Goal: Task Accomplishment & Management: Use online tool/utility

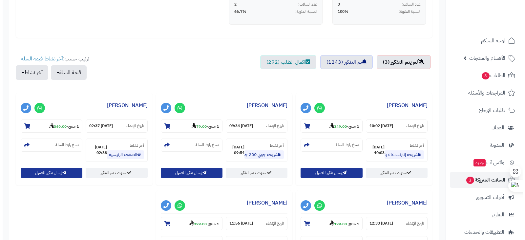
scroll to position [192, 0]
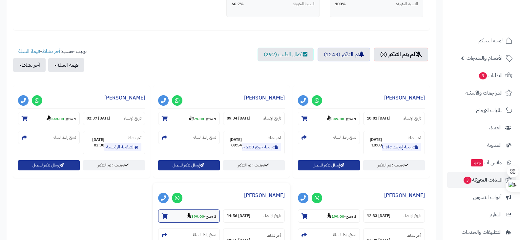
click at [192, 217] on strong "399.00" at bounding box center [195, 216] width 17 height 6
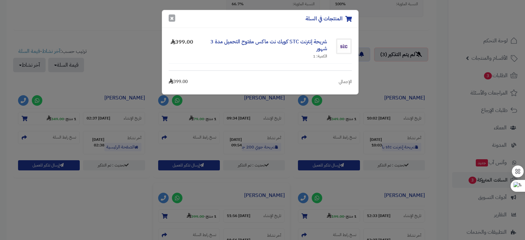
click at [171, 19] on button "×" at bounding box center [172, 17] width 7 height 7
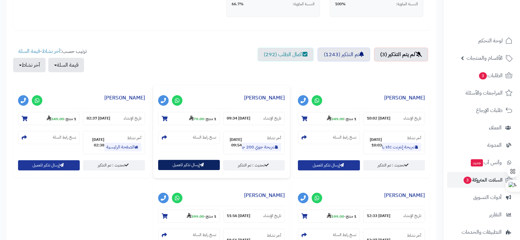
click at [184, 165] on button "إرسال تذكير للعميل" at bounding box center [189, 165] width 62 height 10
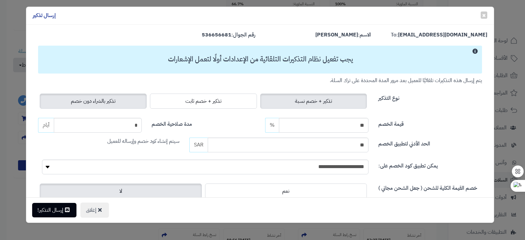
click at [112, 100] on span "تذكير بالشراء دون خصم" at bounding box center [93, 101] width 45 height 8
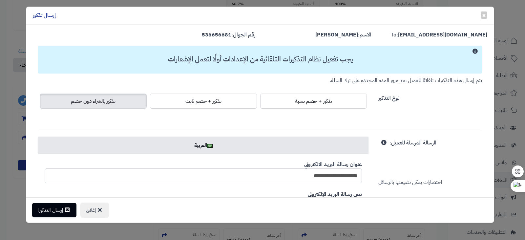
drag, startPoint x: 66, startPoint y: 206, endPoint x: 444, endPoint y: 103, distance: 391.3
click at [444, 103] on div "نوع التذكير" at bounding box center [429, 98] width 113 height 12
click at [58, 204] on button "إرسال التذكير!" at bounding box center [54, 209] width 44 height 14
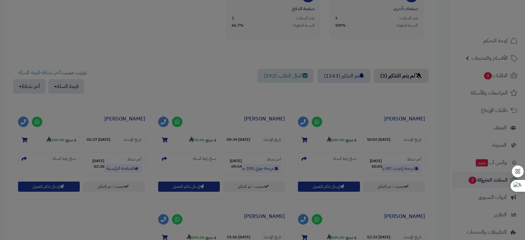
scroll to position [214, 0]
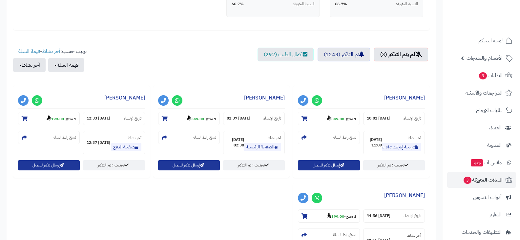
scroll to position [192, 0]
click at [336, 216] on strong "399.00" at bounding box center [335, 216] width 17 height 6
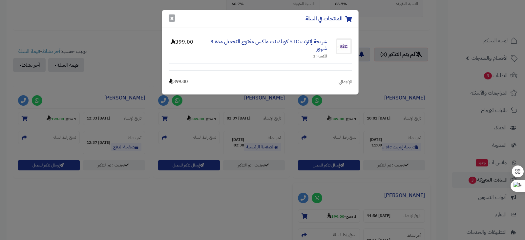
click at [172, 21] on button "×" at bounding box center [172, 17] width 7 height 7
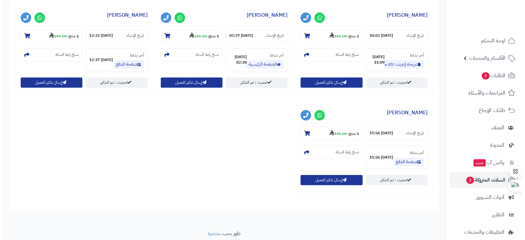
scroll to position [277, 0]
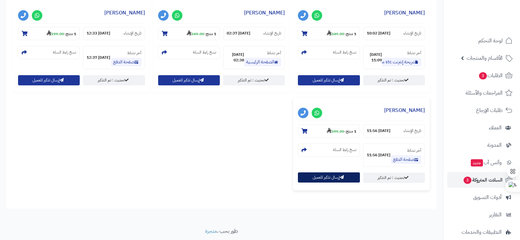
click at [326, 179] on button "إرسال تذكير للعميل" at bounding box center [329, 177] width 62 height 10
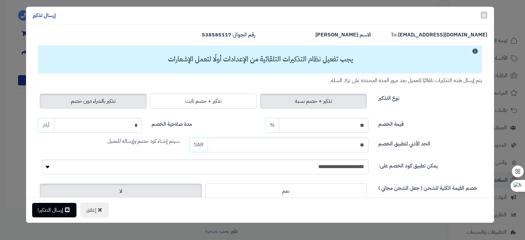
click at [109, 102] on span "تذكير بالشراء دون خصم" at bounding box center [93, 101] width 45 height 8
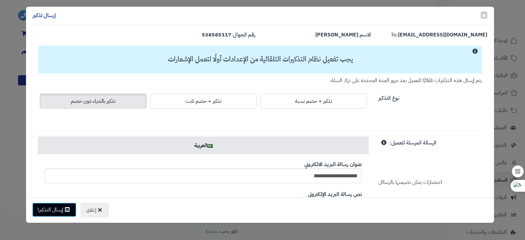
click at [62, 209] on button "إرسال التذكير!" at bounding box center [54, 209] width 44 height 14
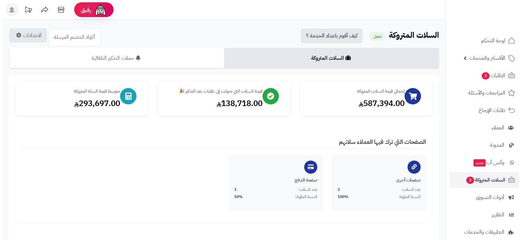
scroll to position [200, 0]
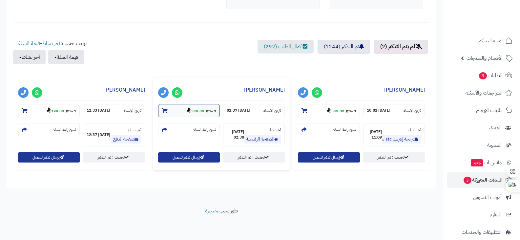
click at [194, 112] on strong "349.00" at bounding box center [195, 111] width 17 height 6
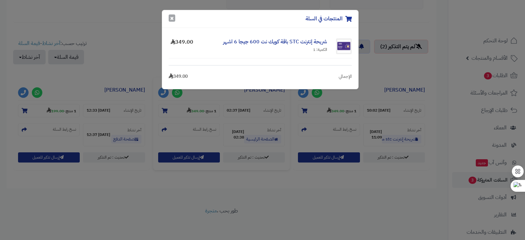
click at [172, 18] on button "×" at bounding box center [172, 17] width 7 height 7
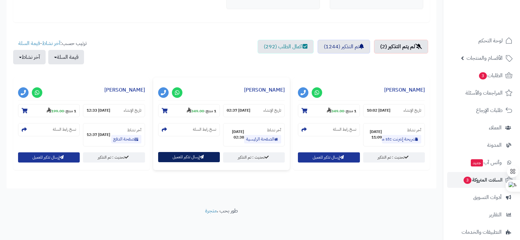
click at [182, 159] on button "إرسال تذكير للعميل" at bounding box center [189, 157] width 62 height 10
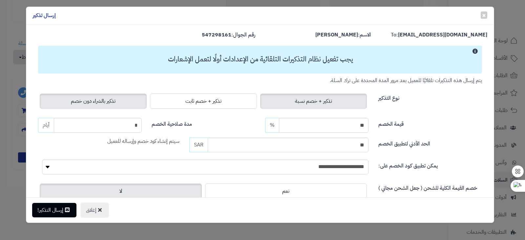
click at [110, 96] on label "تذكير بالشراء دون خصم" at bounding box center [93, 100] width 107 height 15
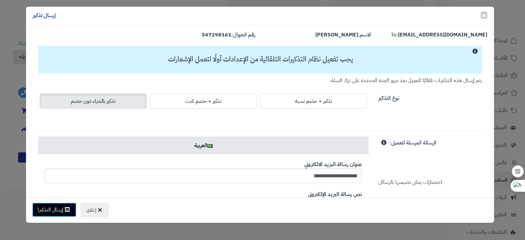
click at [58, 212] on button "إرسال التذكير!" at bounding box center [54, 209] width 44 height 14
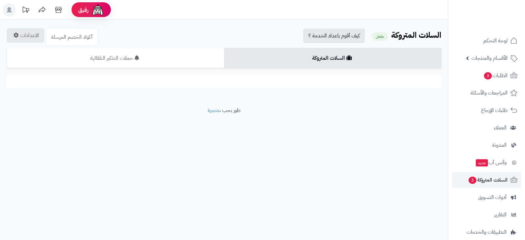
scroll to position [200, 0]
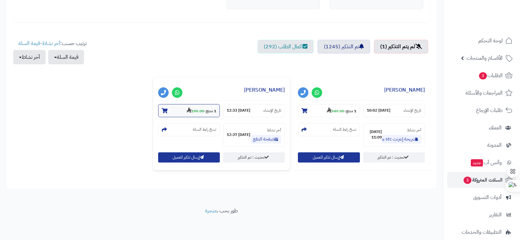
click at [192, 109] on strong "199.00" at bounding box center [195, 111] width 17 height 6
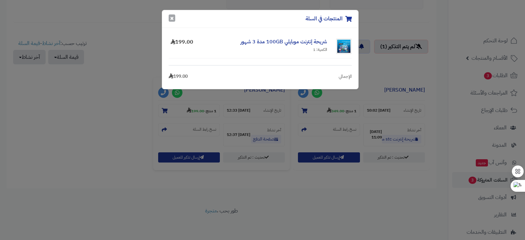
click at [172, 19] on button "×" at bounding box center [172, 17] width 7 height 7
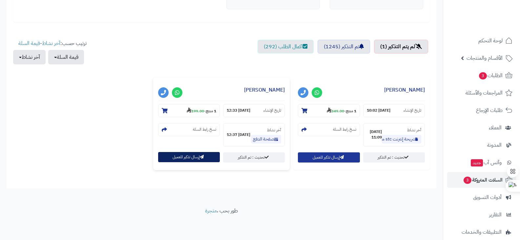
click at [190, 157] on button "إرسال تذكير للعميل" at bounding box center [189, 157] width 62 height 10
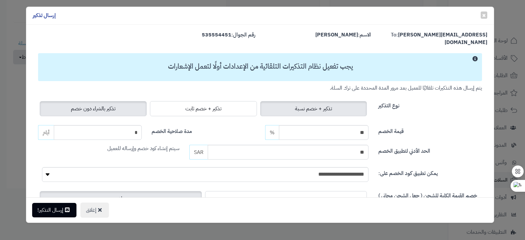
click at [121, 101] on label "تذكير بالشراء دون خصم" at bounding box center [93, 108] width 107 height 15
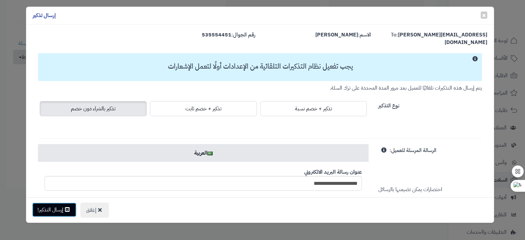
click at [54, 211] on button "إرسال التذكير!" at bounding box center [54, 209] width 44 height 14
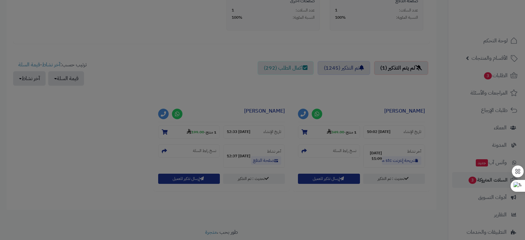
scroll to position [222, 0]
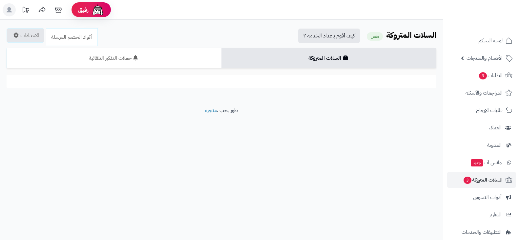
scroll to position [200, 0]
